Goal: Information Seeking & Learning: Understand process/instructions

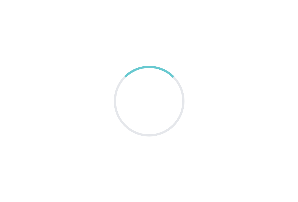
scroll to position [5472, 0]
